Goal: Information Seeking & Learning: Check status

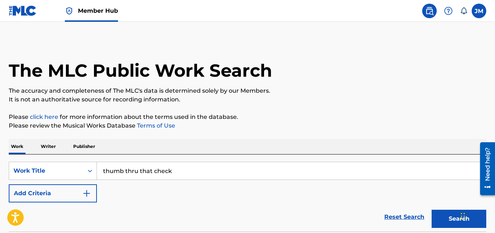
click at [97, 11] on span "Member Hub" at bounding box center [98, 11] width 40 height 8
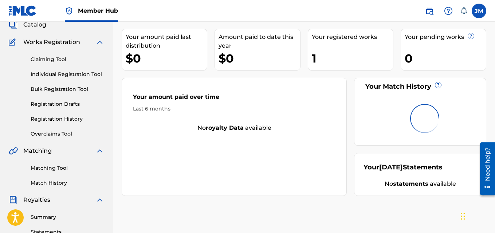
scroll to position [49, 0]
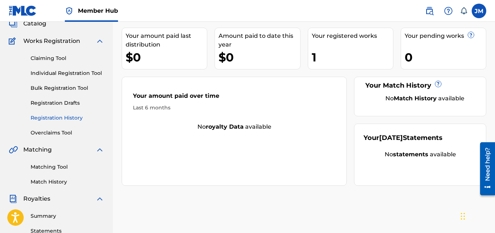
click at [65, 116] on link "Registration History" at bounding box center [68, 118] width 74 height 8
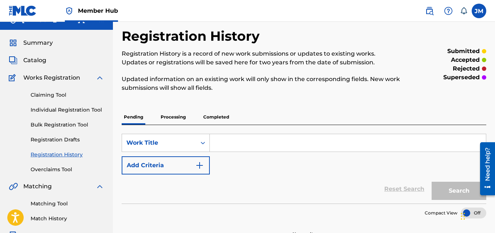
scroll to position [12, 0]
click at [175, 118] on p "Processing" at bounding box center [172, 117] width 29 height 15
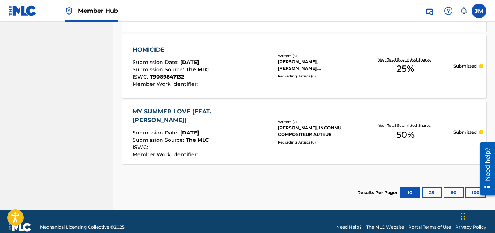
scroll to position [676, 0]
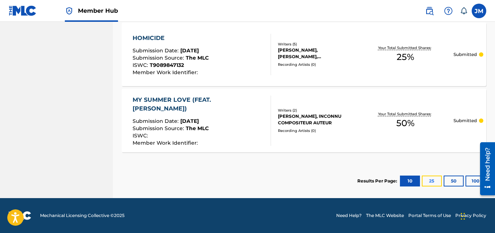
click at [438, 182] on button "25" at bounding box center [432, 181] width 20 height 11
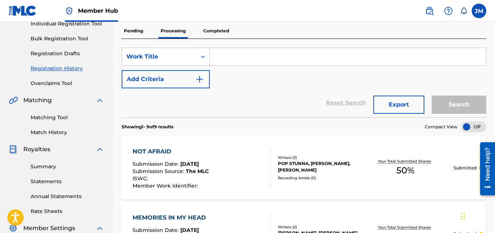
scroll to position [0, 0]
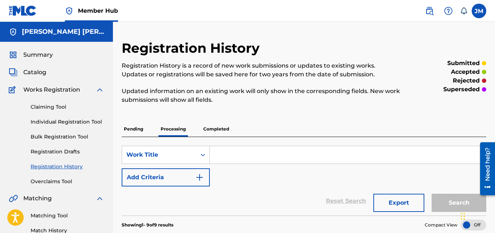
click at [66, 163] on link "Registration History" at bounding box center [68, 167] width 74 height 8
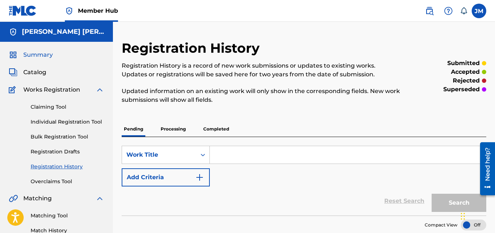
click at [36, 53] on span "Summary" at bounding box center [37, 55] width 29 height 9
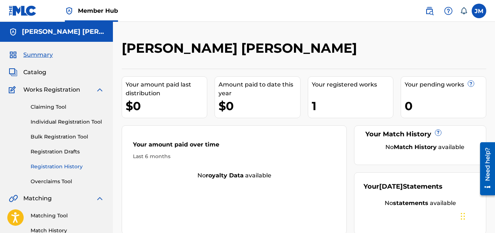
click at [57, 165] on link "Registration History" at bounding box center [68, 167] width 74 height 8
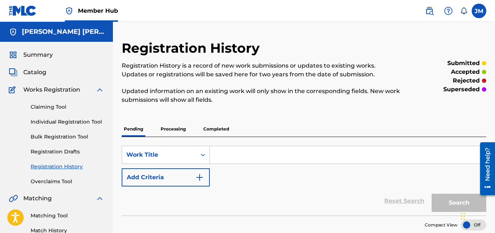
click at [170, 132] on p "Processing" at bounding box center [172, 129] width 29 height 15
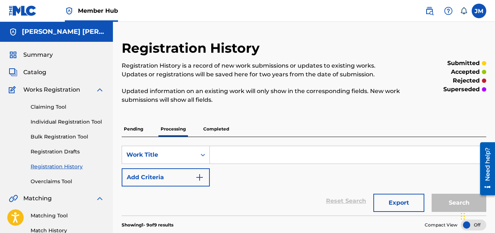
click at [219, 127] on p "Completed" at bounding box center [216, 129] width 30 height 15
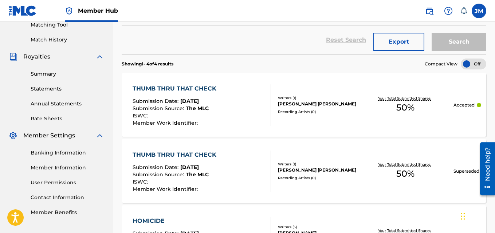
scroll to position [186, 0]
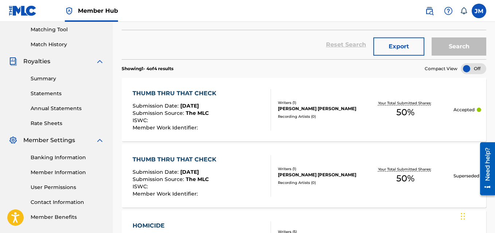
click at [166, 96] on div "THUMB THRU THAT CHECK" at bounding box center [176, 93] width 87 height 9
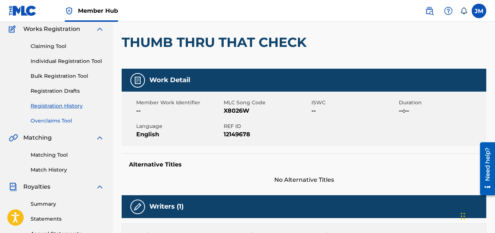
scroll to position [60, 0]
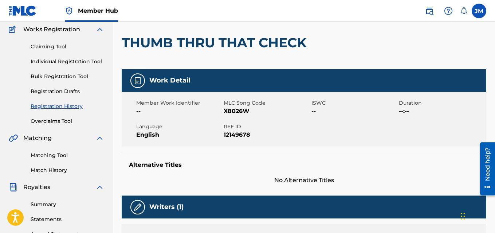
click at [56, 103] on link "Registration History" at bounding box center [68, 107] width 74 height 8
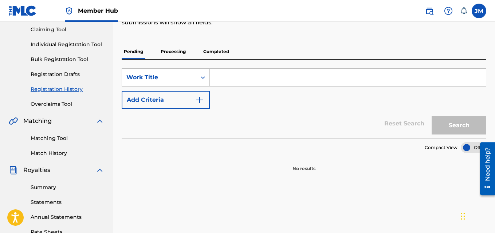
scroll to position [76, 0]
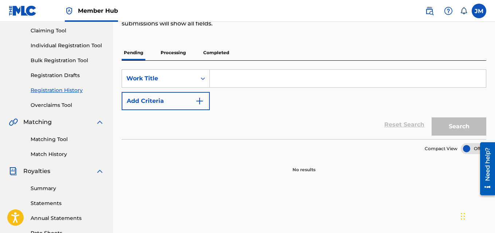
click at [181, 54] on p "Processing" at bounding box center [172, 52] width 29 height 15
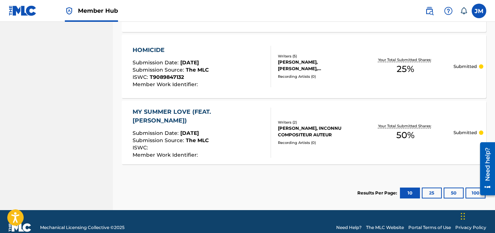
scroll to position [676, 0]
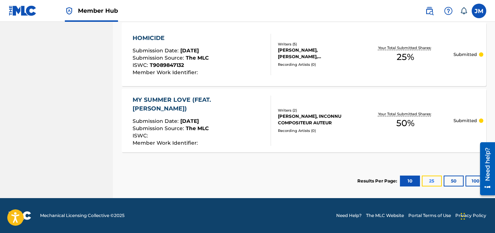
click at [427, 178] on button "25" at bounding box center [432, 181] width 20 height 11
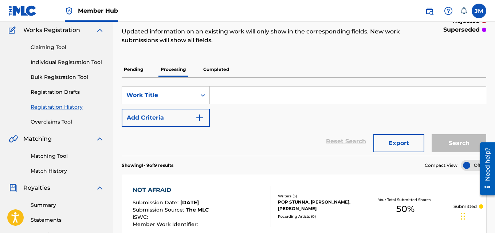
scroll to position [0, 0]
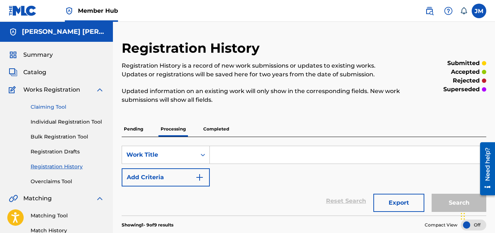
click at [46, 105] on link "Claiming Tool" at bounding box center [68, 107] width 74 height 8
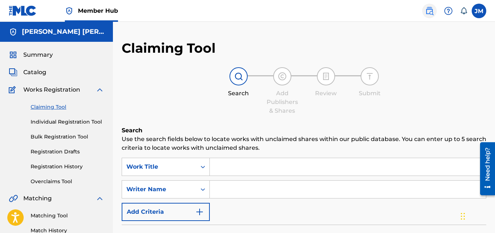
click at [435, 12] on link at bounding box center [429, 11] width 15 height 15
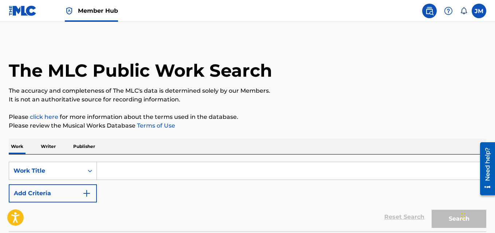
click at [237, 170] on input "Search Form" at bounding box center [291, 170] width 389 height 17
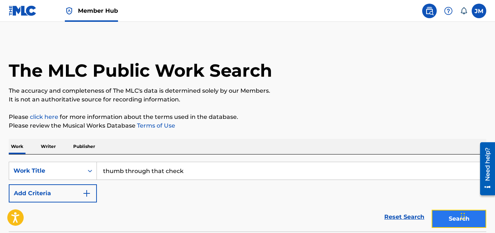
click at [437, 221] on button "Search" at bounding box center [458, 219] width 55 height 18
click at [149, 171] on input "thumb through that check" at bounding box center [291, 170] width 389 height 17
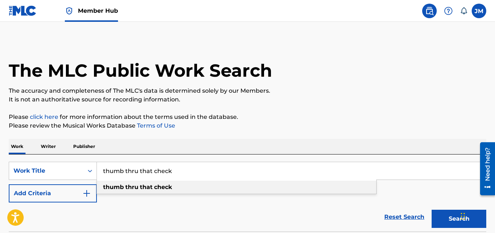
type input "thumb thru that check"
click at [156, 188] on strong "check" at bounding box center [163, 187] width 18 height 7
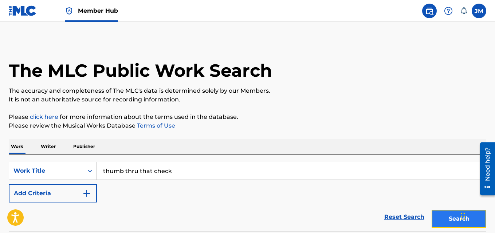
click at [445, 225] on button "Search" at bounding box center [458, 219] width 55 height 18
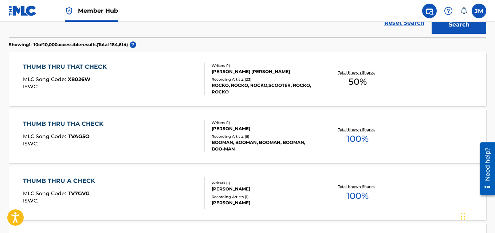
scroll to position [187, 0]
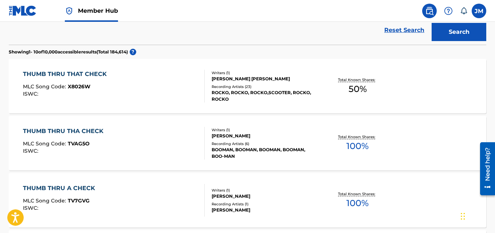
click at [73, 77] on div "THUMB THRU THAT CHECK" at bounding box center [66, 74] width 87 height 9
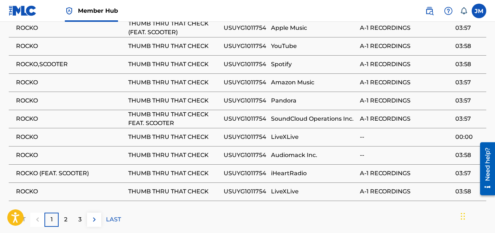
scroll to position [498, 0]
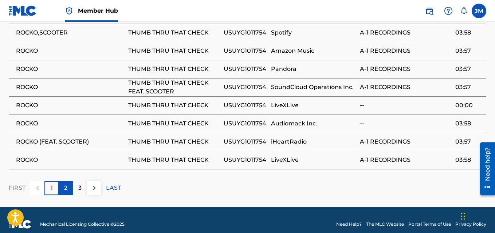
click at [64, 184] on p "2" at bounding box center [65, 188] width 3 height 9
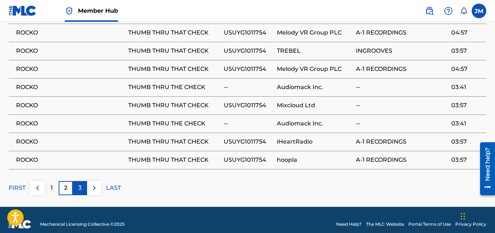
click at [78, 184] on p "3" at bounding box center [79, 188] width 3 height 9
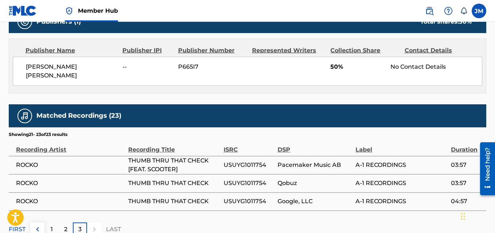
scroll to position [371, 0]
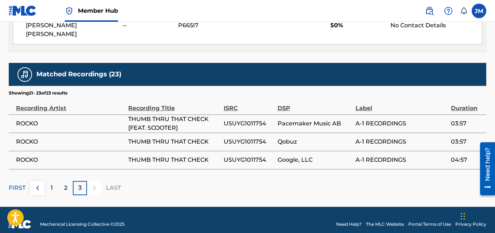
click at [99, 96] on div "Recording Artist" at bounding box center [70, 104] width 109 height 16
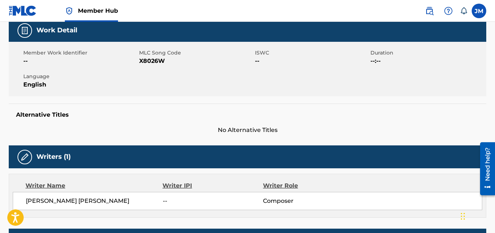
scroll to position [0, 0]
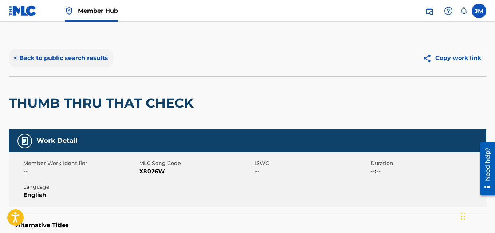
click at [23, 59] on button "< Back to public search results" at bounding box center [61, 58] width 105 height 18
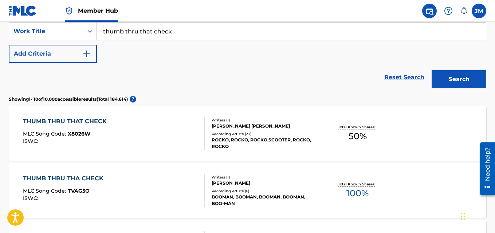
scroll to position [139, 0]
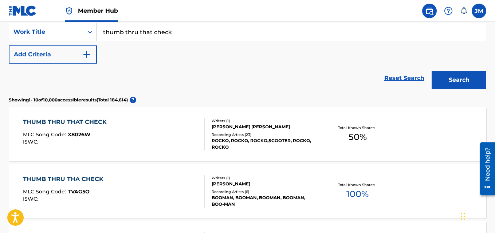
click at [72, 129] on div "THUMB THRU THAT CHECK MLC Song Code : X8026W ISWC :" at bounding box center [66, 134] width 87 height 33
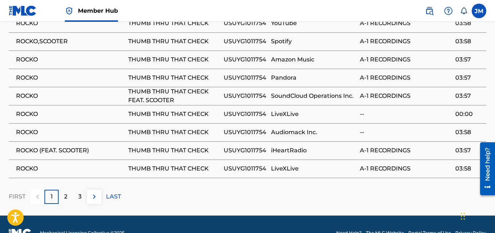
scroll to position [497, 0]
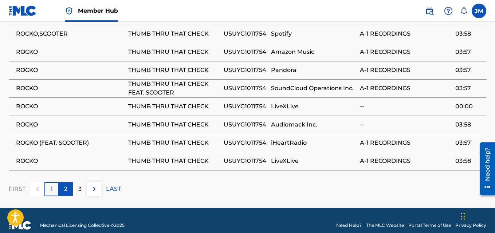
click at [62, 182] on div "2" at bounding box center [66, 189] width 14 height 14
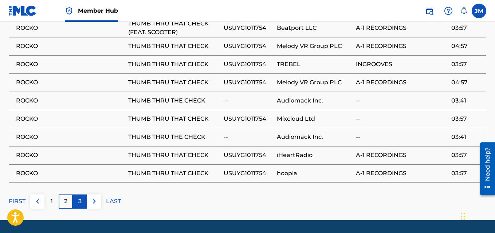
scroll to position [485, 0]
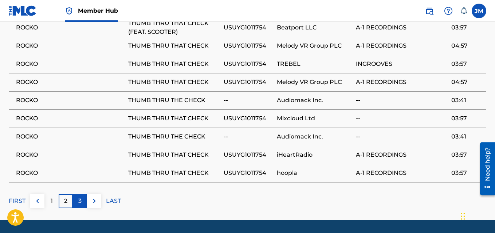
click at [83, 197] on div "3" at bounding box center [80, 201] width 14 height 14
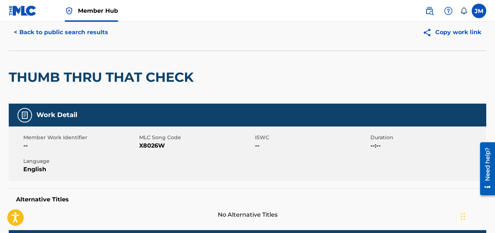
scroll to position [0, 0]
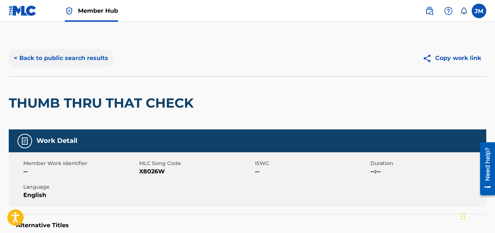
click at [34, 60] on button "< Back to public search results" at bounding box center [61, 58] width 105 height 18
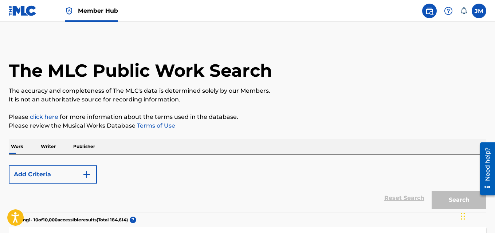
scroll to position [139, 0]
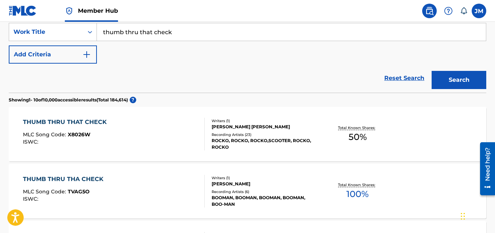
click at [92, 14] on span "Member Hub" at bounding box center [98, 11] width 40 height 8
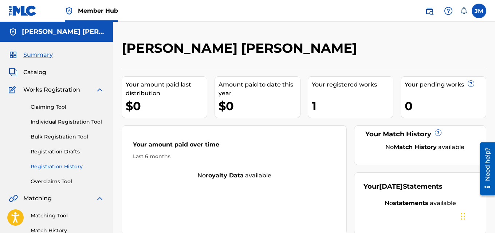
click at [61, 168] on link "Registration History" at bounding box center [68, 167] width 74 height 8
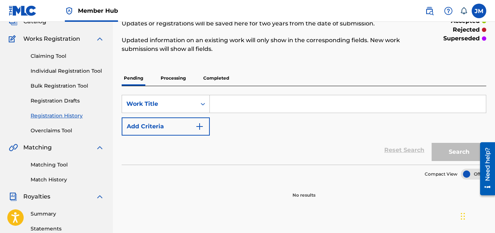
scroll to position [50, 0]
click at [170, 83] on p "Processing" at bounding box center [172, 78] width 29 height 15
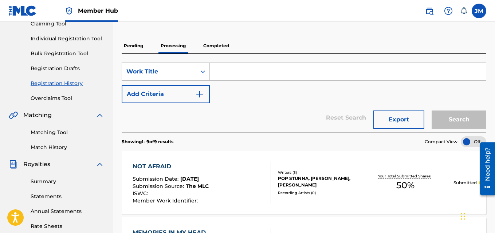
scroll to position [84, 0]
click at [221, 46] on p "Completed" at bounding box center [216, 45] width 30 height 15
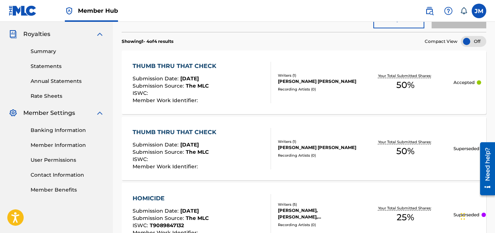
scroll to position [213, 0]
click at [174, 74] on div "THUMB THRU THAT CHECK Submission Date : [DATE] Submission Source : The MLC ISWC…" at bounding box center [176, 83] width 87 height 42
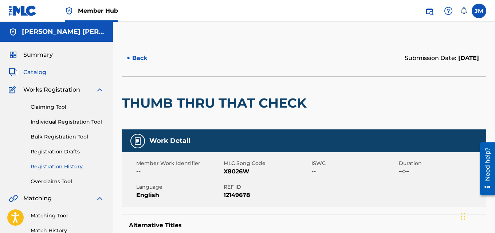
click at [36, 71] on span "Catalog" at bounding box center [34, 72] width 23 height 9
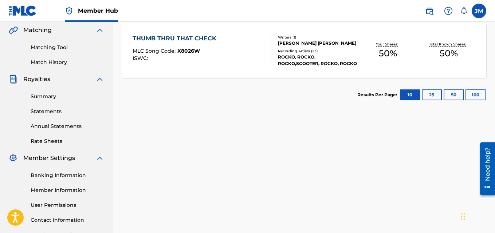
scroll to position [169, 0]
click at [292, 60] on div "ROCKO, ROCKO, ROCKO,SCOOTER, ROCKO, ROCKO" at bounding box center [318, 60] width 80 height 13
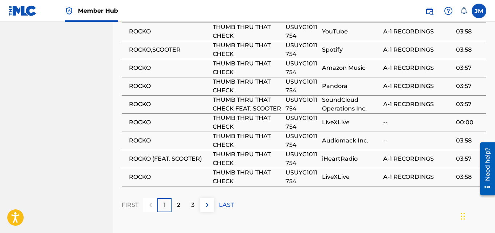
scroll to position [504, 0]
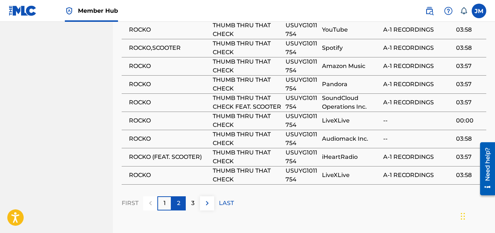
click at [173, 202] on div "2" at bounding box center [178, 204] width 14 height 14
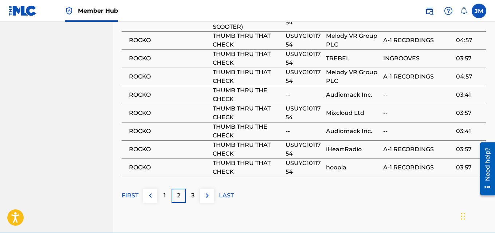
scroll to position [512, 0]
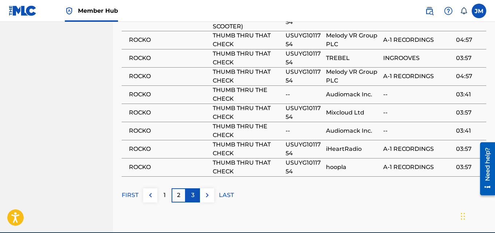
click at [186, 189] on div "3" at bounding box center [193, 196] width 14 height 14
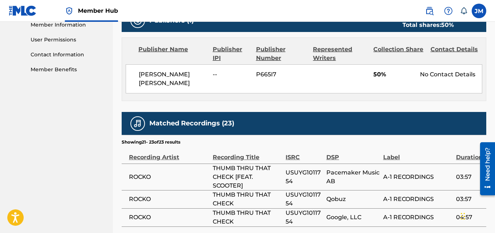
scroll to position [406, 0]
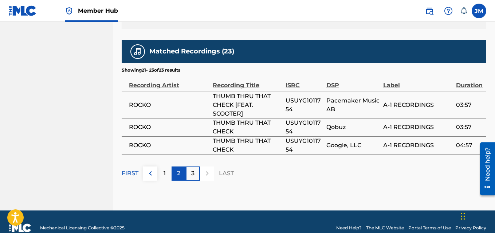
click at [181, 167] on div "2" at bounding box center [178, 174] width 14 height 14
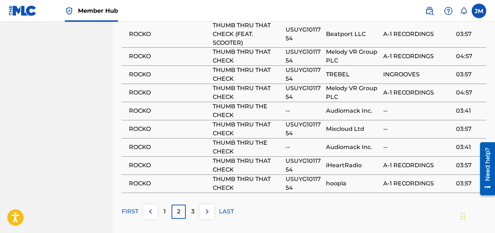
scroll to position [496, 0]
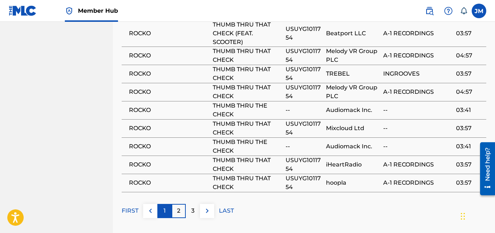
click at [164, 207] on p "1" at bounding box center [164, 211] width 2 height 9
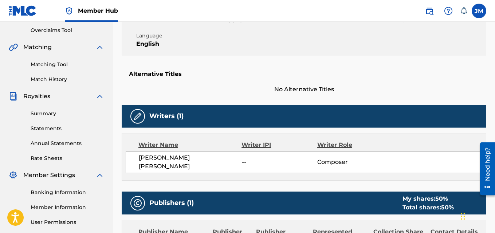
scroll to position [0, 0]
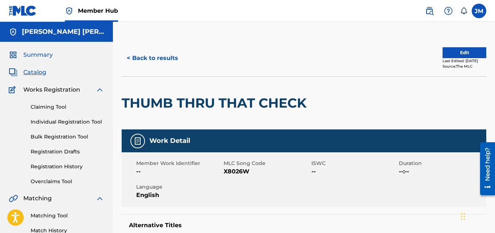
click at [32, 58] on span "Summary" at bounding box center [37, 55] width 29 height 9
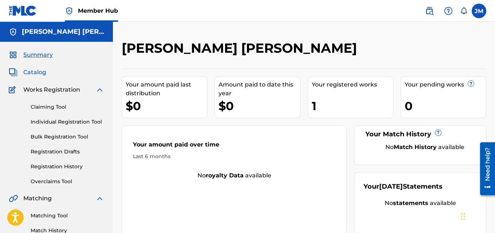
click at [31, 74] on span "Catalog" at bounding box center [34, 72] width 23 height 9
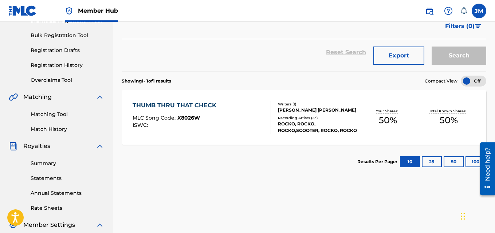
scroll to position [102, 0]
click at [183, 107] on div "THUMB THRU THAT CHECK" at bounding box center [176, 105] width 87 height 9
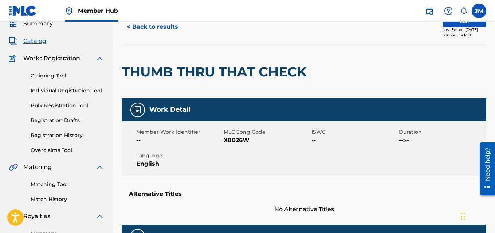
scroll to position [31, 0]
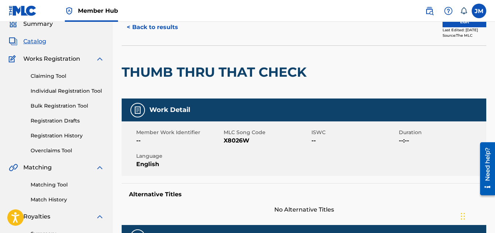
click at [340, 111] on div "Work Detail" at bounding box center [304, 110] width 364 height 23
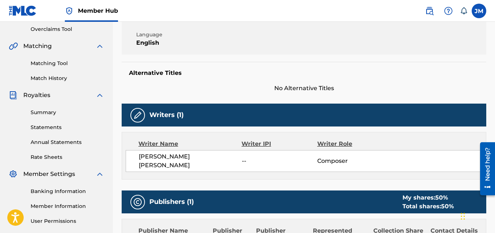
scroll to position [155, 0]
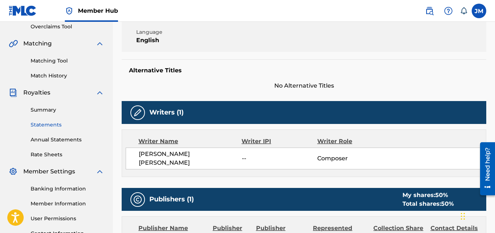
click at [47, 124] on link "Statements" at bounding box center [68, 125] width 74 height 8
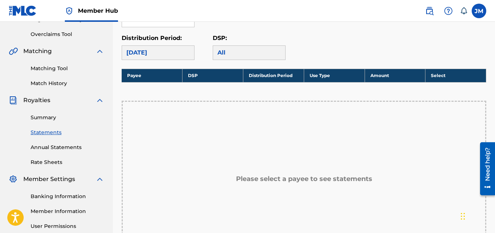
scroll to position [149, 0]
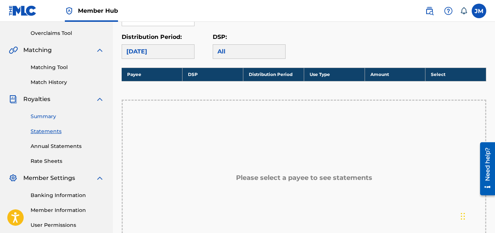
click at [47, 117] on link "Summary" at bounding box center [68, 117] width 74 height 8
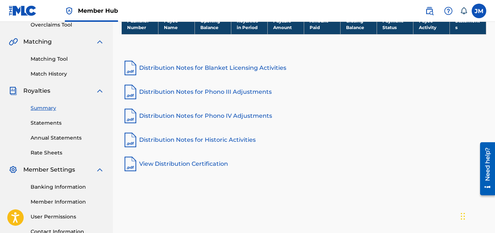
scroll to position [157, 0]
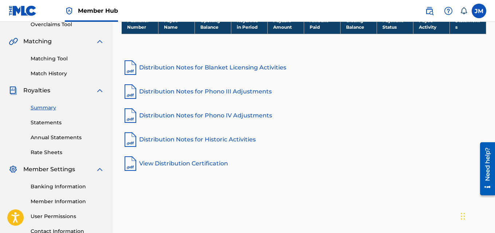
click at [178, 67] on link "Distribution Notes for Blanket Licensing Activities" at bounding box center [304, 67] width 364 height 17
click at [51, 151] on link "Rate Sheets" at bounding box center [68, 153] width 74 height 8
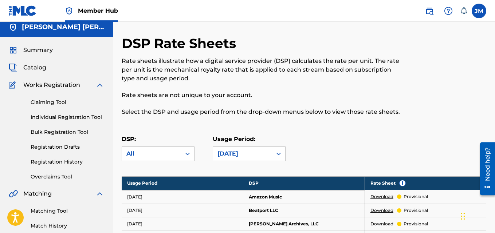
scroll to position [1, 0]
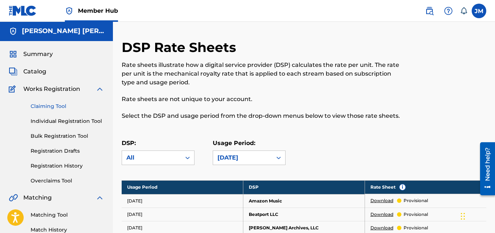
click at [48, 107] on link "Claiming Tool" at bounding box center [68, 107] width 74 height 8
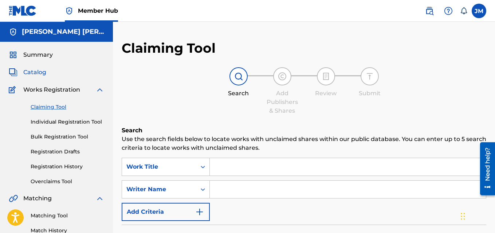
click at [28, 72] on span "Catalog" at bounding box center [34, 72] width 23 height 9
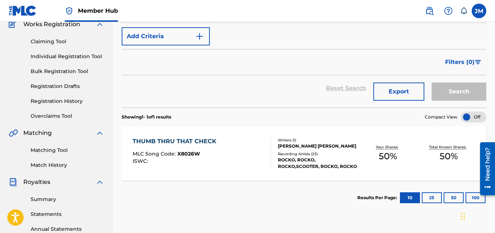
scroll to position [74, 0]
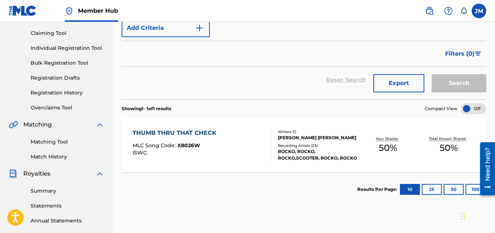
click at [172, 133] on div "THUMB THRU THAT CHECK" at bounding box center [176, 133] width 87 height 9
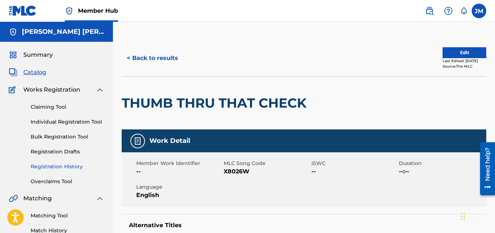
click at [62, 165] on link "Registration History" at bounding box center [68, 167] width 74 height 8
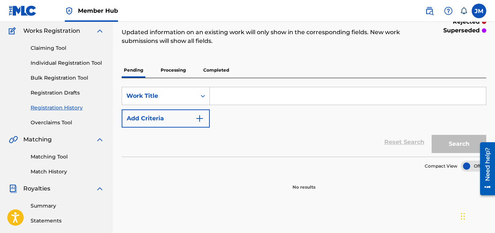
scroll to position [60, 0]
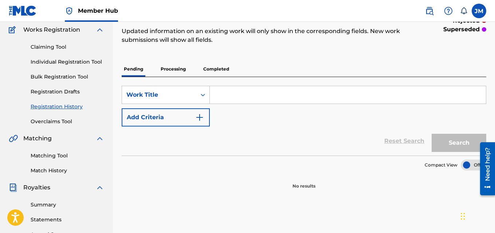
click at [213, 71] on p "Completed" at bounding box center [216, 69] width 30 height 15
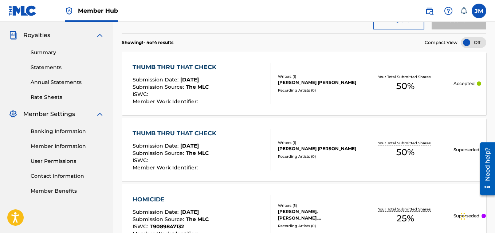
scroll to position [215, 0]
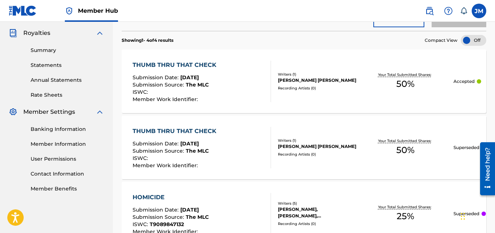
click at [221, 80] on div "THUMB THRU THAT CHECK Submission Date : [DATE] Submission Source : The MLC ISWC…" at bounding box center [202, 82] width 138 height 42
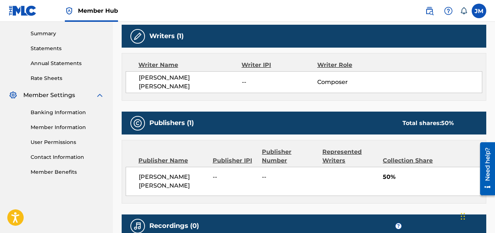
scroll to position [232, 0]
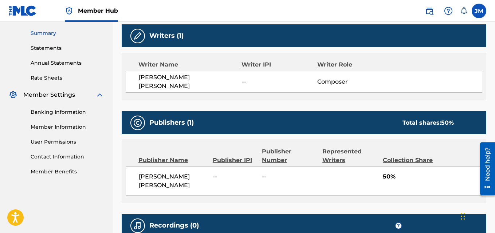
click at [37, 31] on link "Summary" at bounding box center [68, 33] width 74 height 8
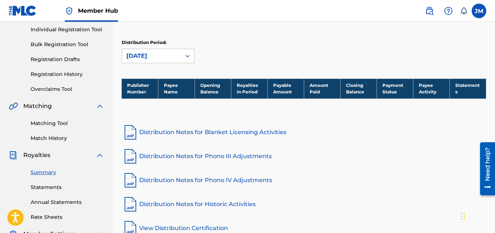
scroll to position [92, 0]
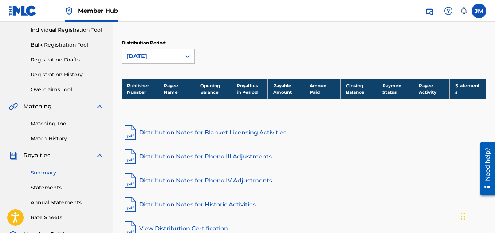
click at [196, 134] on link "Distribution Notes for Blanket Licensing Activities" at bounding box center [304, 132] width 364 height 17
click at [49, 187] on link "Statements" at bounding box center [68, 188] width 74 height 8
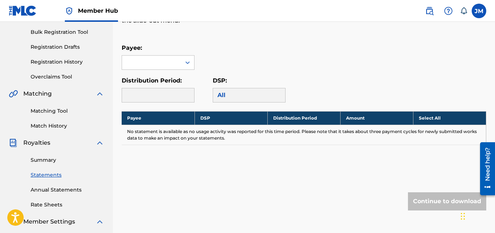
scroll to position [106, 0]
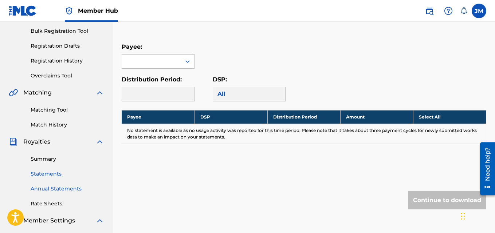
click at [50, 190] on link "Annual Statements" at bounding box center [68, 189] width 74 height 8
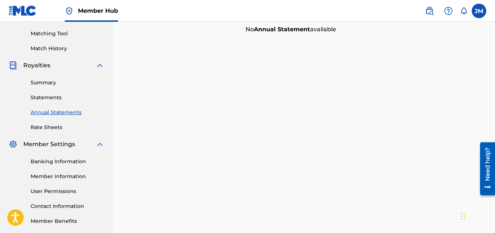
scroll to position [183, 0]
click at [54, 130] on link "Rate Sheets" at bounding box center [68, 127] width 74 height 8
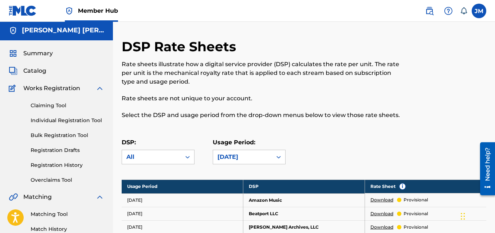
scroll to position [1, 0]
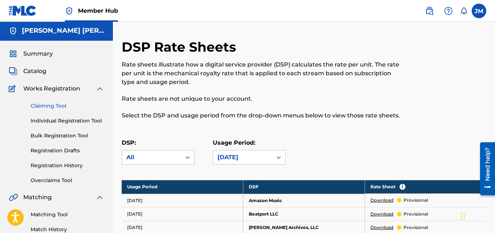
click at [48, 103] on link "Claiming Tool" at bounding box center [68, 106] width 74 height 8
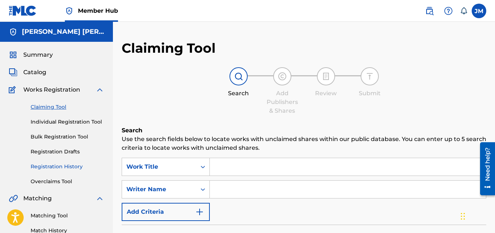
click at [48, 167] on link "Registration History" at bounding box center [68, 167] width 74 height 8
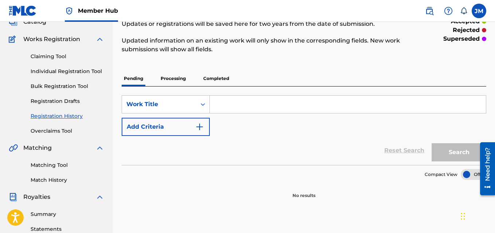
scroll to position [50, 0]
click at [216, 79] on p "Completed" at bounding box center [216, 78] width 30 height 15
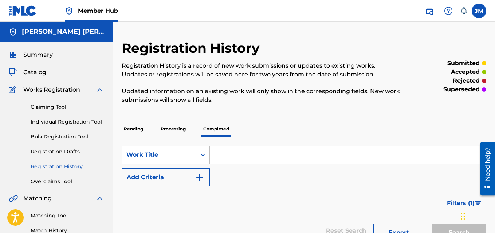
drag, startPoint x: 350, startPoint y: 146, endPoint x: 351, endPoint y: 124, distance: 21.9
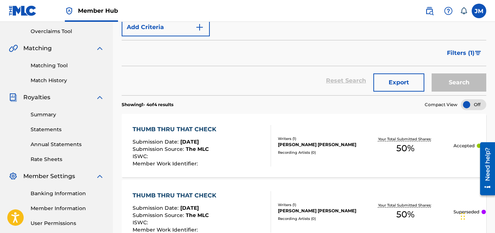
scroll to position [151, 0]
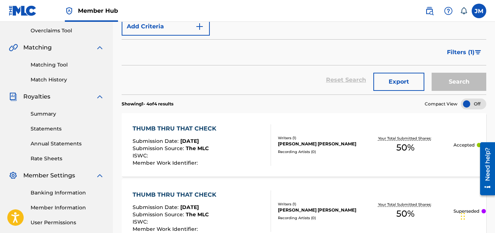
click at [203, 138] on div "THUMB THRU THAT CHECK Submission Date : [DATE] Submission Source : The MLC ISWC…" at bounding box center [176, 146] width 87 height 42
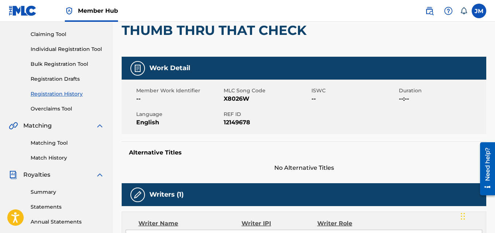
scroll to position [64, 0]
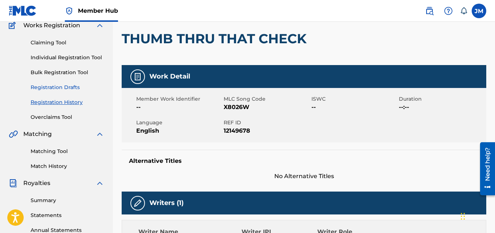
click at [64, 90] on link "Registration Drafts" at bounding box center [68, 88] width 74 height 8
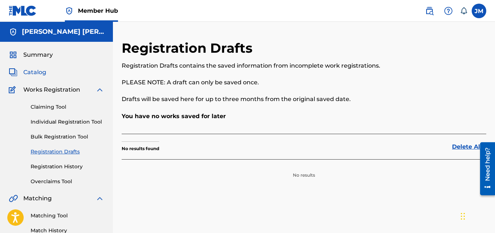
click at [36, 74] on span "Catalog" at bounding box center [34, 72] width 23 height 9
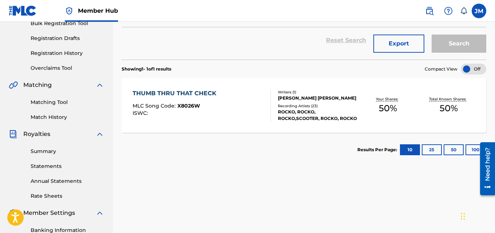
scroll to position [114, 0]
click at [161, 105] on span "MLC Song Code :" at bounding box center [155, 105] width 45 height 7
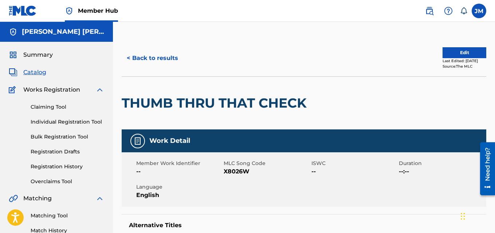
click at [218, 90] on div "THUMB THRU THAT CHECK" at bounding box center [216, 103] width 189 height 53
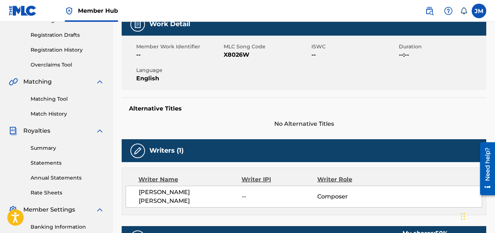
scroll to position [117, 0]
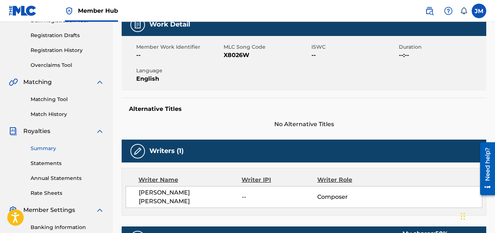
click at [54, 148] on link "Summary" at bounding box center [68, 149] width 74 height 8
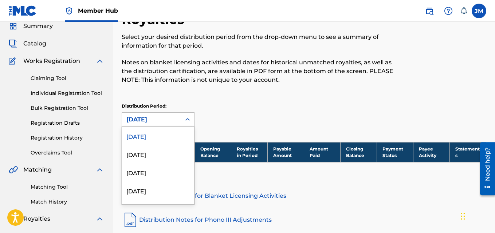
click at [172, 127] on div "54 results available. Use Up and Down to choose options, press Enter to select …" at bounding box center [158, 120] width 73 height 15
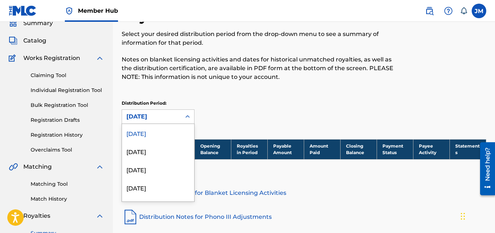
scroll to position [32, 0]
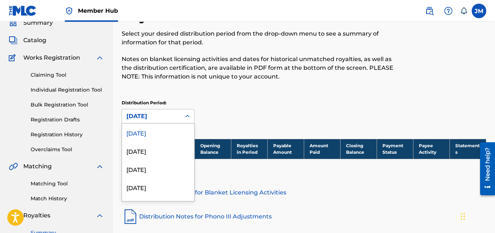
click at [170, 129] on div "[DATE]" at bounding box center [158, 133] width 72 height 18
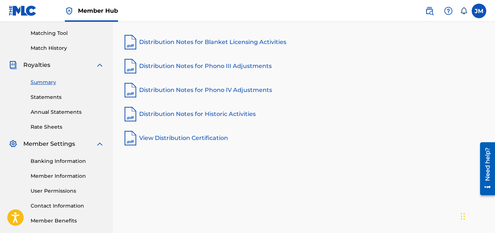
scroll to position [189, 0]
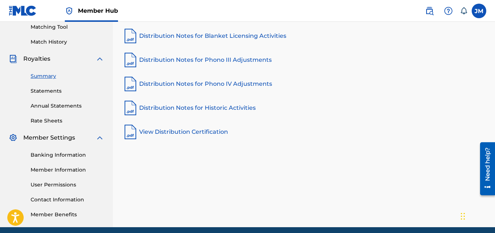
click at [191, 134] on link "View Distribution Certification" at bounding box center [304, 131] width 364 height 17
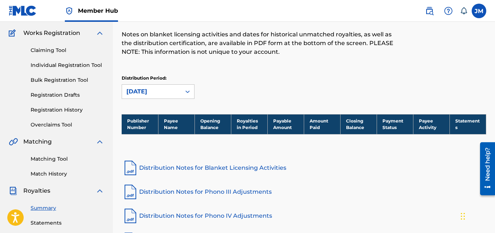
scroll to position [56, 0]
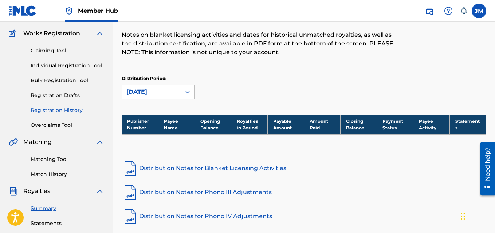
click at [46, 109] on link "Registration History" at bounding box center [68, 111] width 74 height 8
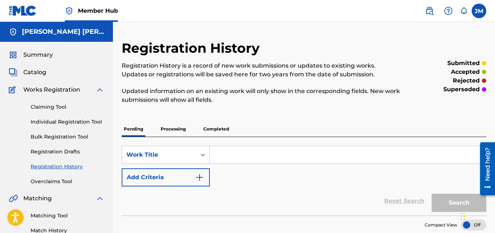
click at [206, 128] on p "Completed" at bounding box center [216, 129] width 30 height 15
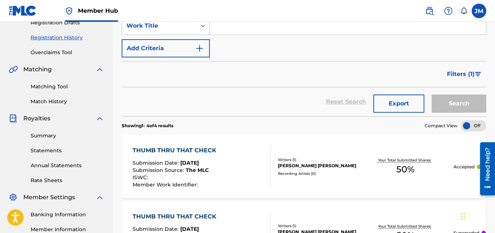
scroll to position [129, 0]
click at [467, 127] on div at bounding box center [473, 126] width 25 height 11
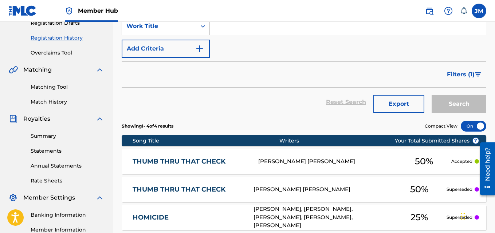
click at [482, 129] on div at bounding box center [473, 126] width 25 height 11
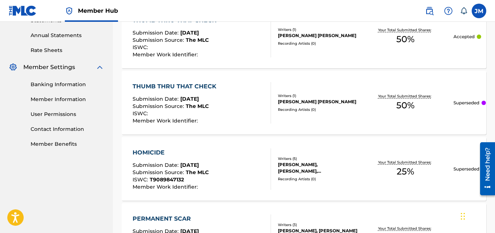
scroll to position [259, 0]
click at [67, 143] on link "Member Benefits" at bounding box center [68, 145] width 74 height 8
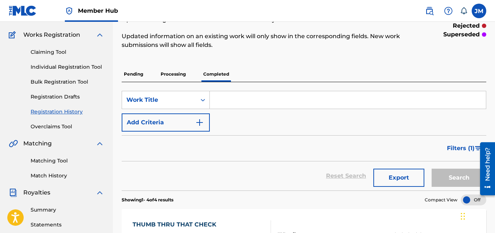
scroll to position [55, 0]
click at [57, 176] on link "Match History" at bounding box center [68, 176] width 74 height 8
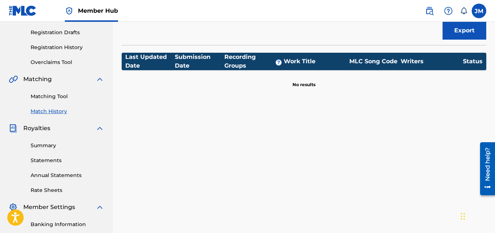
scroll to position [120, 0]
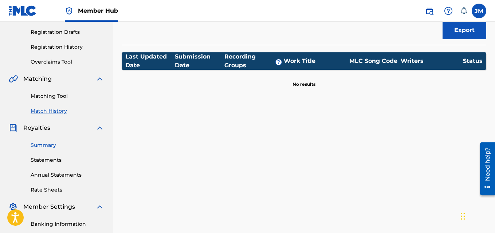
click at [47, 146] on link "Summary" at bounding box center [68, 146] width 74 height 8
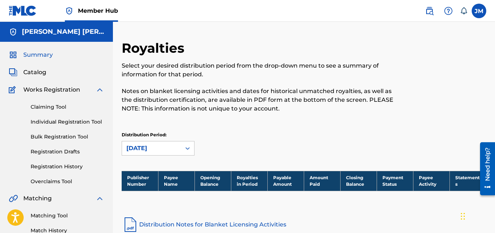
click at [39, 58] on span "Summary" at bounding box center [37, 55] width 29 height 9
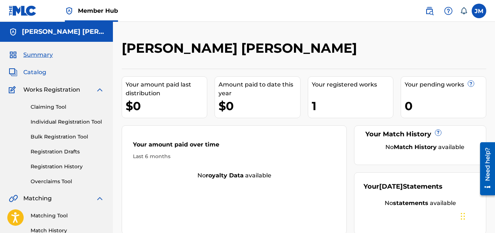
click at [36, 75] on span "Catalog" at bounding box center [34, 72] width 23 height 9
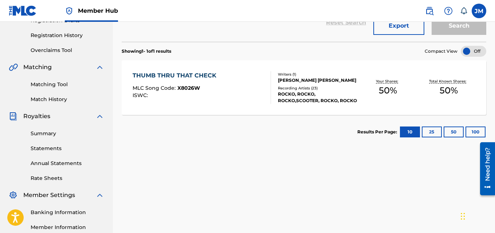
scroll to position [132, 0]
click at [232, 90] on div "THUMB THRU THAT CHECK MLC Song Code : X8026W ISWC :" at bounding box center [202, 87] width 138 height 33
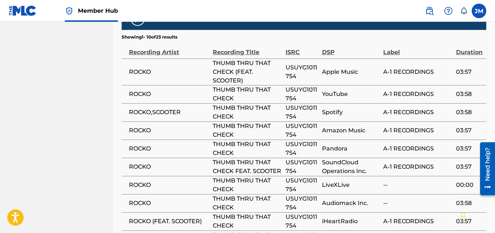
scroll to position [439, 0]
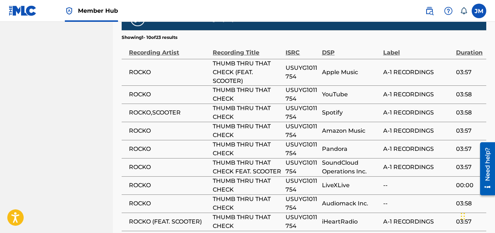
click at [464, 216] on div "Chat Widget" at bounding box center [476, 215] width 36 height 35
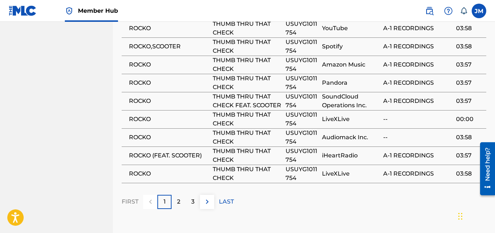
scroll to position [510, 0]
